Goal: Book appointment/travel/reservation

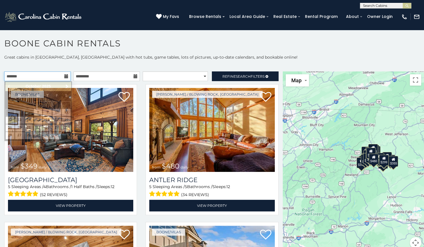
click at [47, 74] on input "text" at bounding box center [37, 76] width 66 height 10
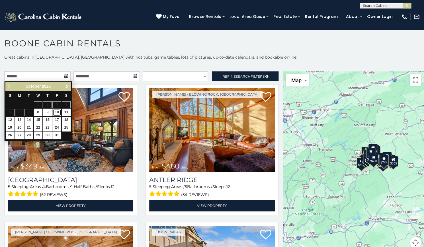
click at [57, 113] on link "10" at bounding box center [56, 112] width 9 height 7
type input "**********"
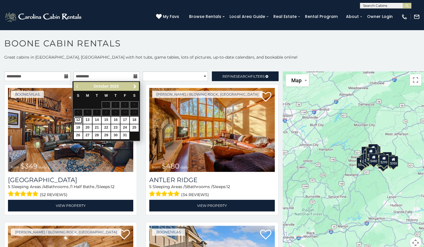
click at [77, 121] on link "12" at bounding box center [78, 120] width 9 height 7
type input "**********"
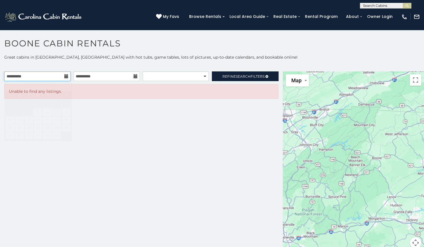
click at [51, 76] on input "**********" at bounding box center [37, 76] width 66 height 10
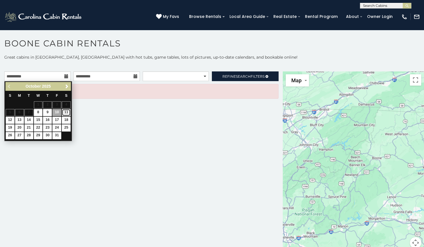
click at [66, 111] on link "11" at bounding box center [66, 112] width 9 height 7
type input "**********"
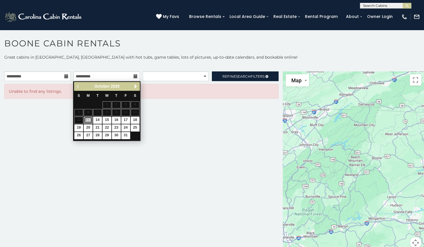
click at [91, 120] on link "13" at bounding box center [88, 120] width 9 height 7
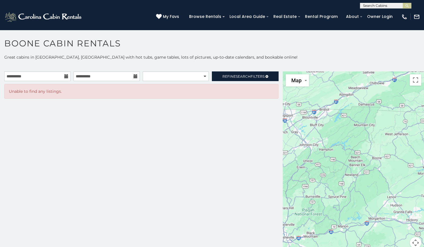
click at [91, 120] on div "**********" at bounding box center [141, 163] width 283 height 184
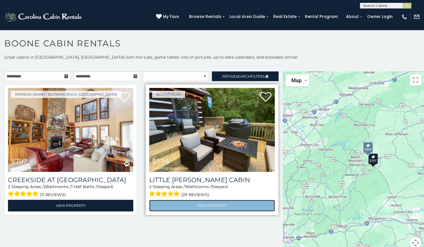
click at [208, 204] on link "View Property" at bounding box center [211, 206] width 125 height 12
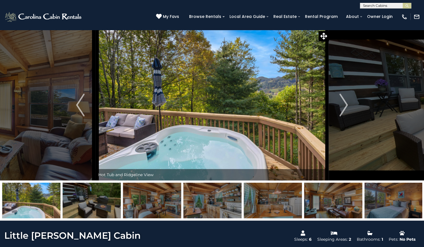
click at [345, 116] on img "Next" at bounding box center [343, 105] width 9 height 23
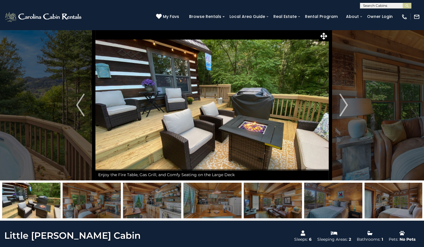
click at [345, 116] on img "Next" at bounding box center [343, 105] width 9 height 23
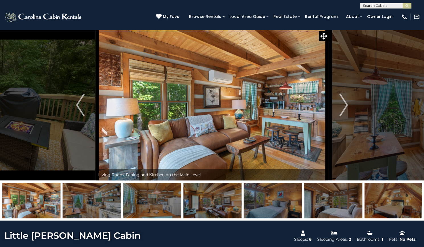
click at [345, 116] on img "Next" at bounding box center [343, 105] width 9 height 23
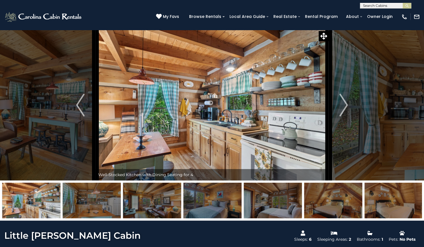
click at [345, 116] on img "Next" at bounding box center [343, 105] width 9 height 23
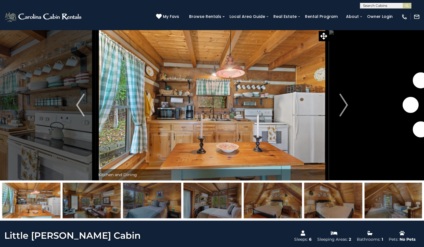
click at [345, 116] on img "Next" at bounding box center [343, 105] width 9 height 23
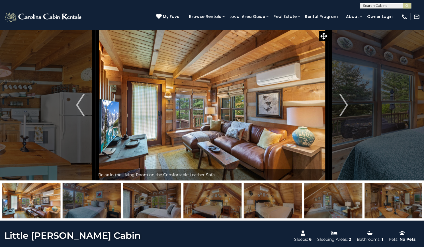
click at [345, 116] on img "Next" at bounding box center [343, 105] width 9 height 23
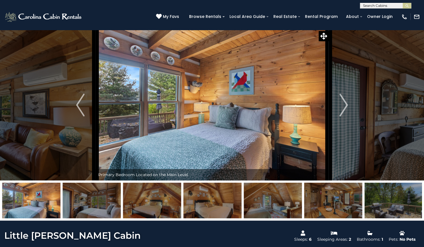
click at [345, 116] on img "Next" at bounding box center [343, 105] width 9 height 23
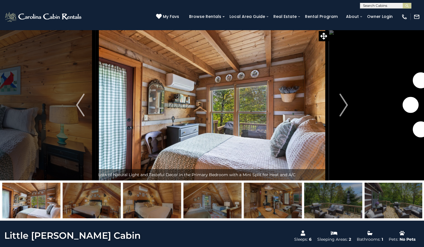
click at [345, 116] on img "Next" at bounding box center [343, 105] width 9 height 23
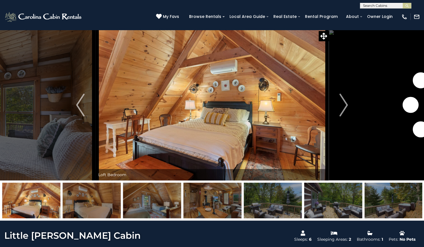
click at [345, 116] on img "Next" at bounding box center [343, 105] width 9 height 23
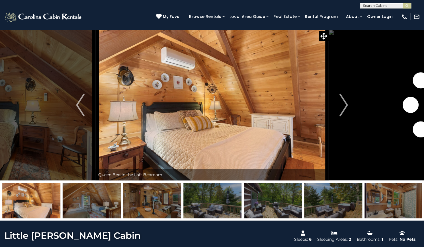
click at [345, 116] on img "Next" at bounding box center [343, 105] width 9 height 23
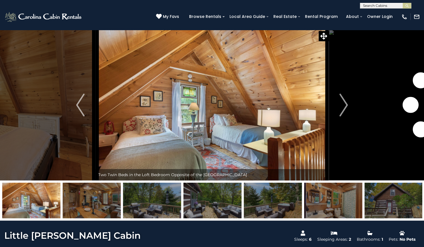
click at [345, 116] on img "Next" at bounding box center [343, 105] width 9 height 23
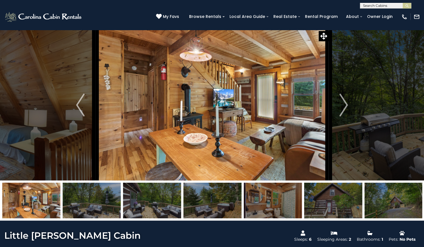
click at [345, 116] on img "Next" at bounding box center [343, 105] width 9 height 23
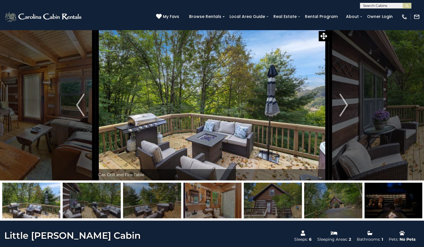
click at [345, 116] on img "Next" at bounding box center [343, 105] width 9 height 23
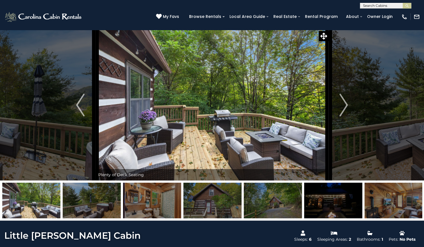
click at [345, 116] on img "Next" at bounding box center [343, 105] width 9 height 23
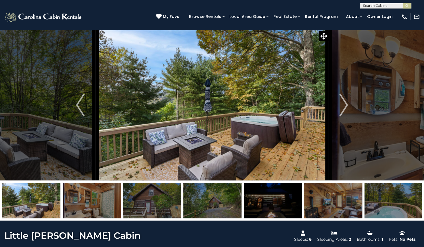
click at [345, 116] on img "Next" at bounding box center [343, 105] width 9 height 23
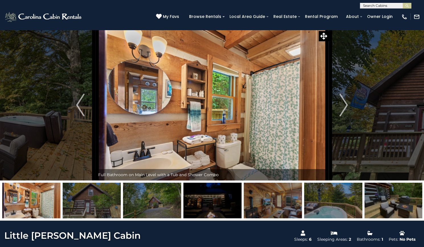
click at [345, 116] on img "Next" at bounding box center [343, 105] width 9 height 23
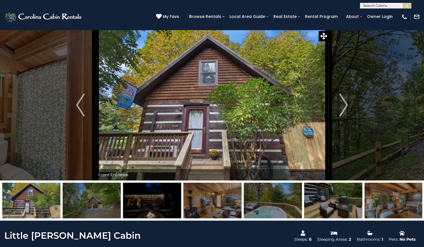
click at [345, 116] on img "Next" at bounding box center [343, 105] width 9 height 23
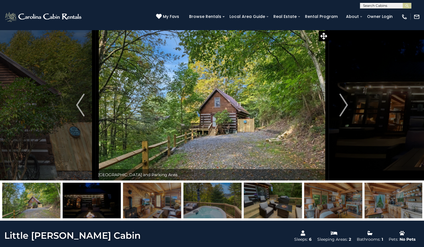
click at [345, 116] on img "Next" at bounding box center [343, 105] width 9 height 23
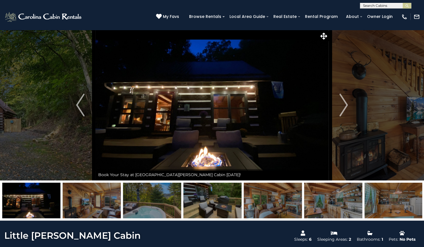
click at [345, 116] on img "Next" at bounding box center [343, 105] width 9 height 23
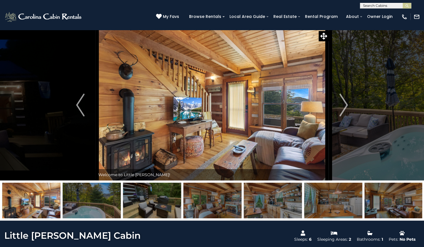
click at [345, 116] on img "Next" at bounding box center [343, 105] width 9 height 23
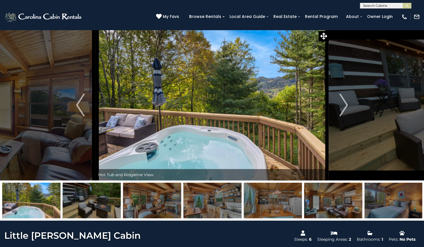
click at [345, 116] on img "Next" at bounding box center [343, 105] width 9 height 23
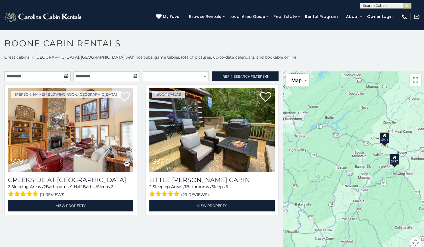
scroll to position [3, 0]
